Goal: Complete application form

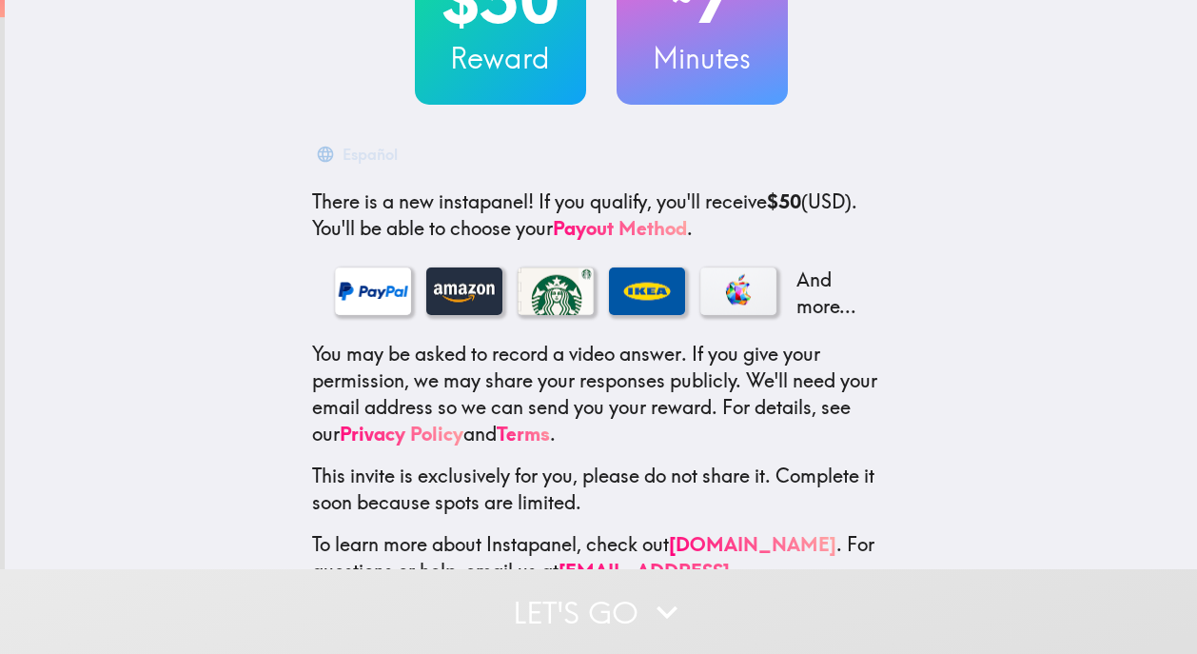
scroll to position [247, 0]
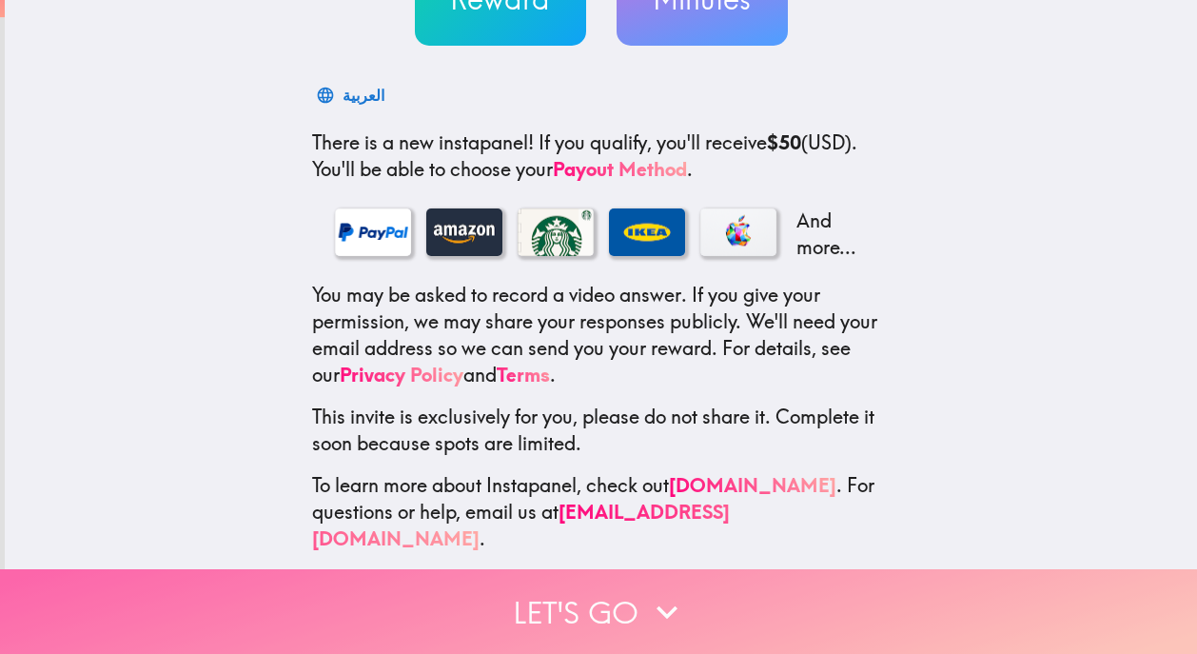
click at [646, 597] on icon "button" at bounding box center [667, 612] width 42 height 42
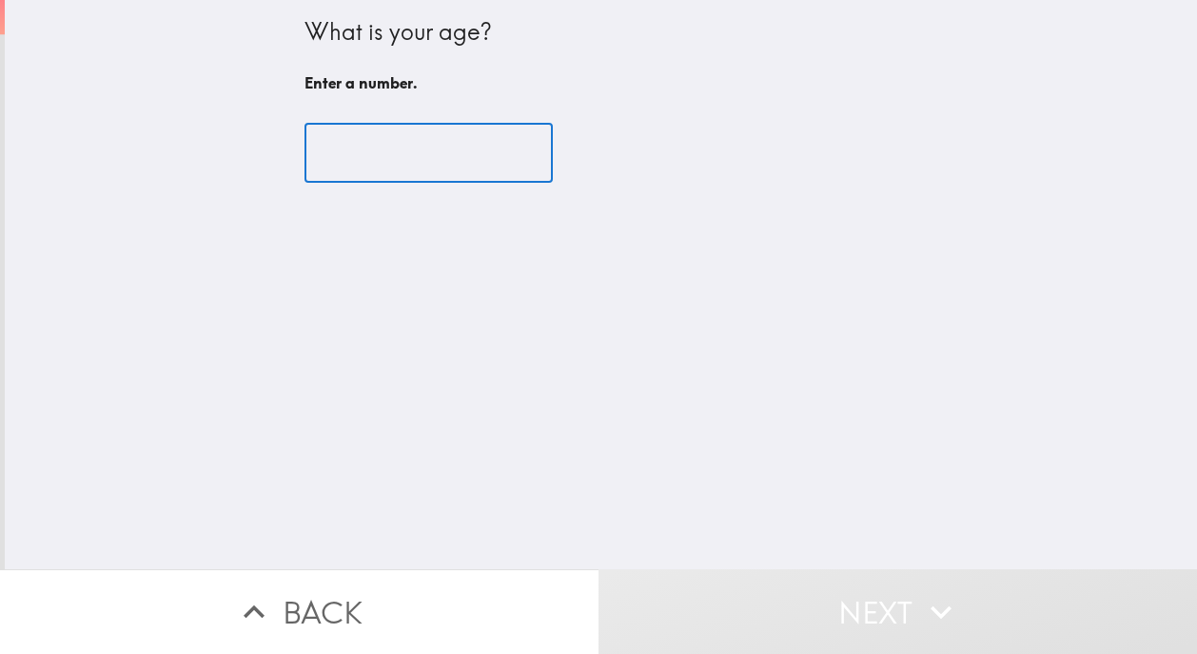
click at [409, 155] on input "number" at bounding box center [429, 153] width 248 height 59
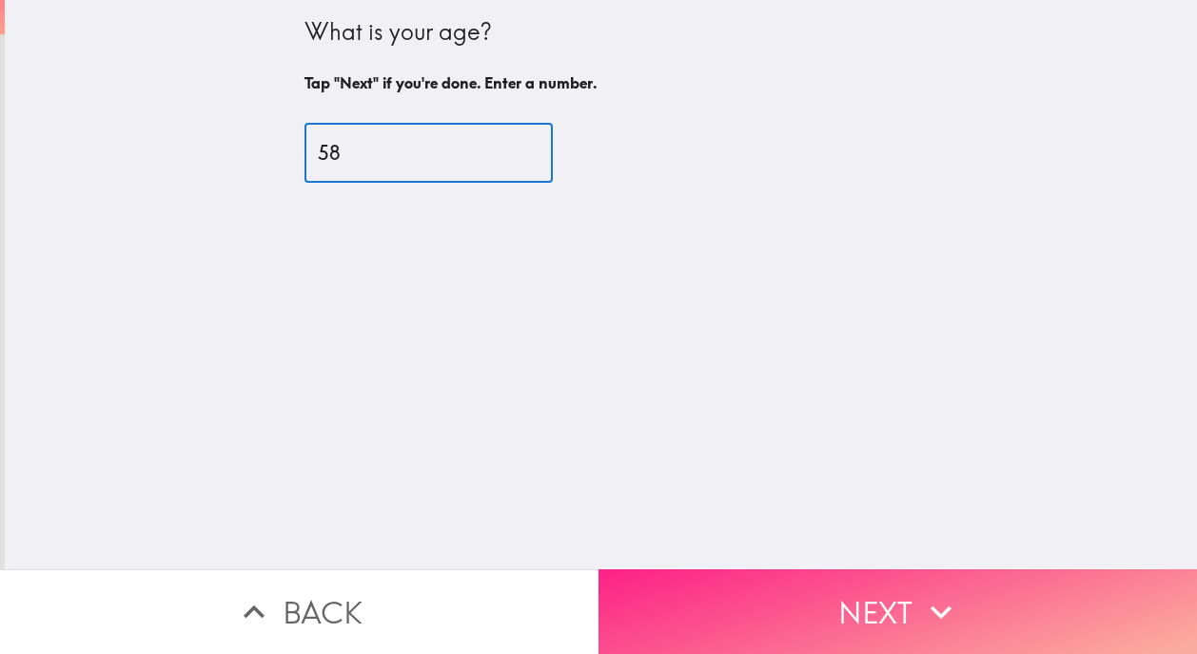
type input "58"
click at [855, 610] on button "Next" at bounding box center [898, 611] width 599 height 85
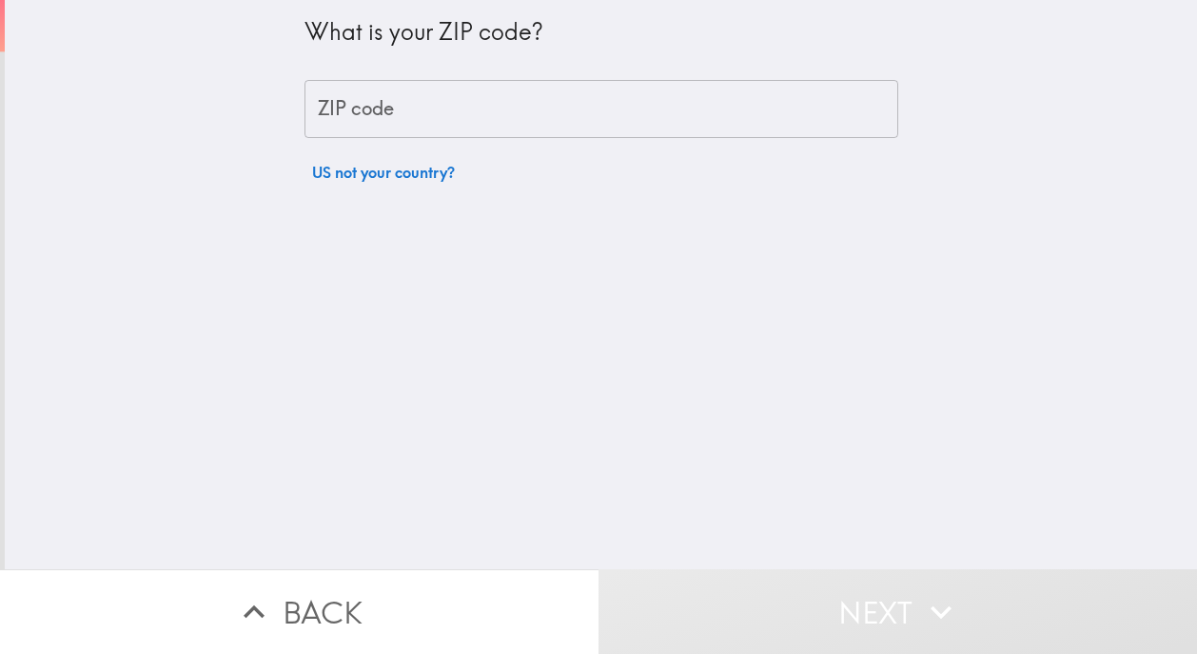
click at [508, 87] on input "ZIP code" at bounding box center [602, 109] width 594 height 59
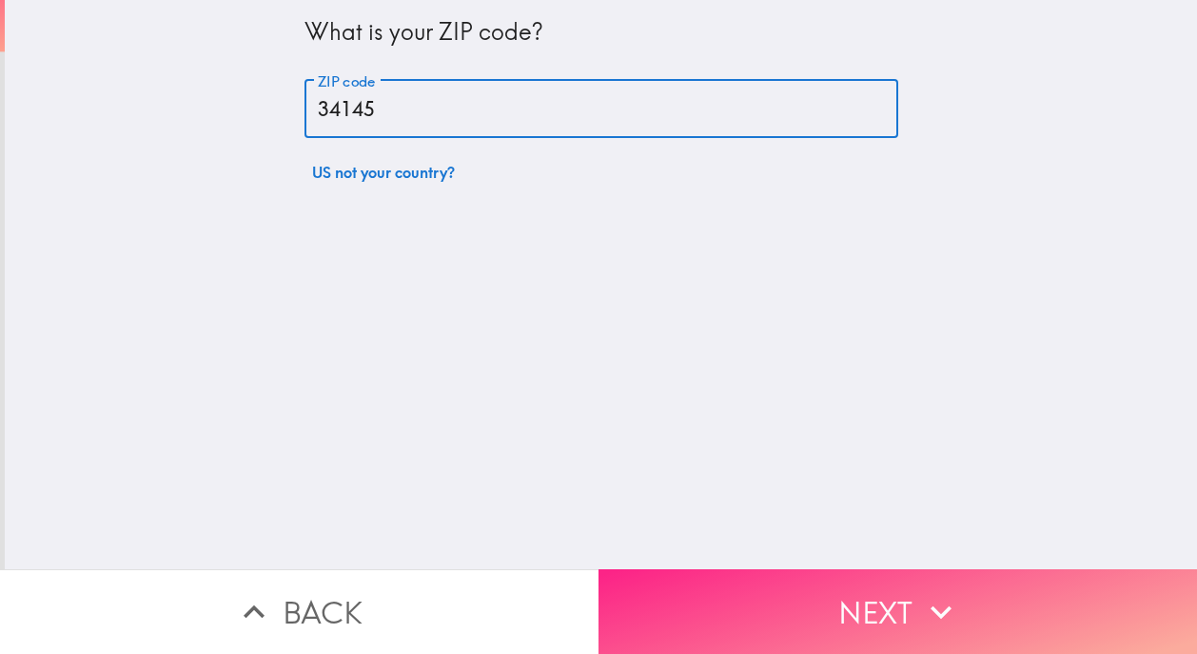
type input "34145"
click at [796, 569] on button "Next" at bounding box center [898, 611] width 599 height 85
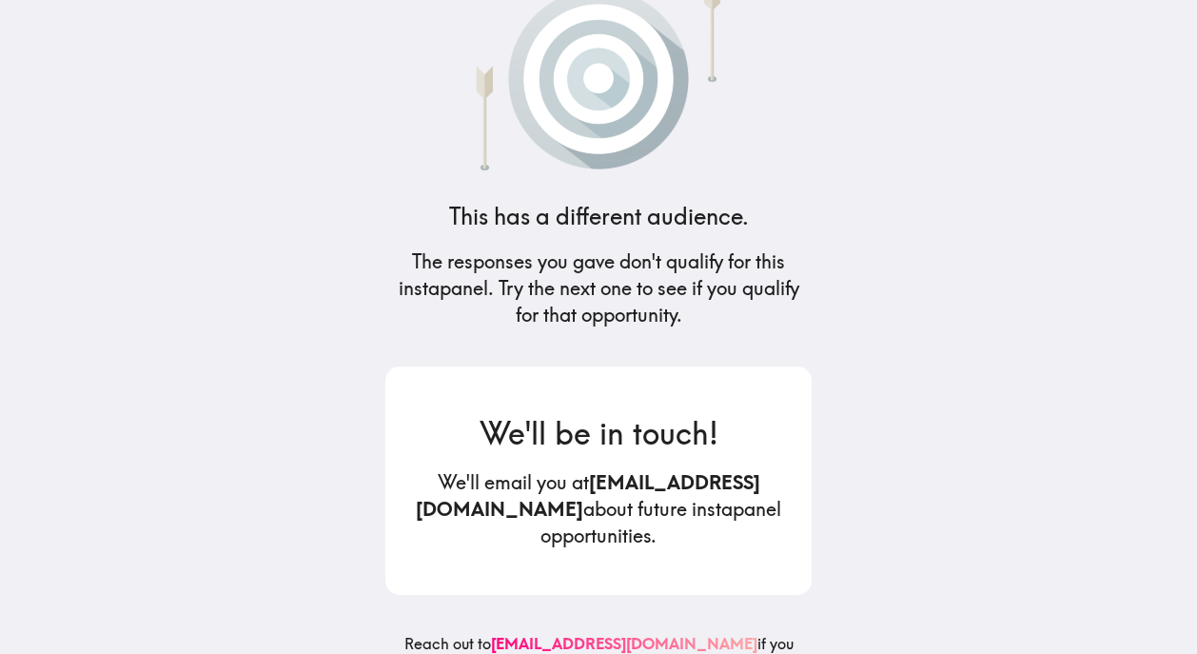
scroll to position [70, 0]
